Goal: Information Seeking & Learning: Learn about a topic

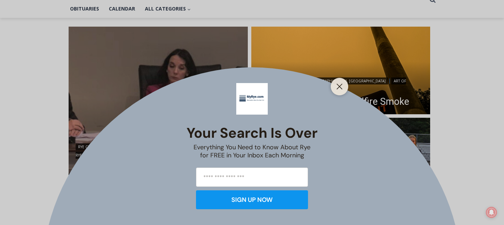
scroll to position [169, 0]
click at [341, 89] on icon "Close" at bounding box center [339, 86] width 6 height 6
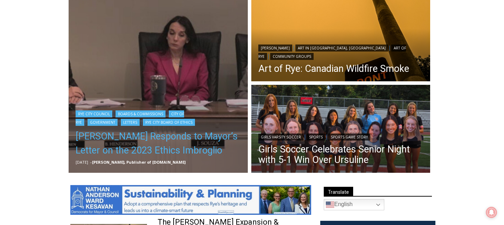
scroll to position [187, 0]
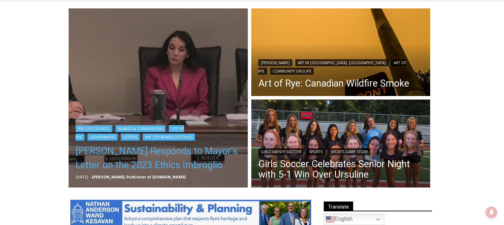
click at [182, 151] on link "[PERSON_NAME] Responds to Mayor’s Letter on the 2023 Ethics Imbroglio" at bounding box center [158, 158] width 165 height 28
